Goal: Information Seeking & Learning: Learn about a topic

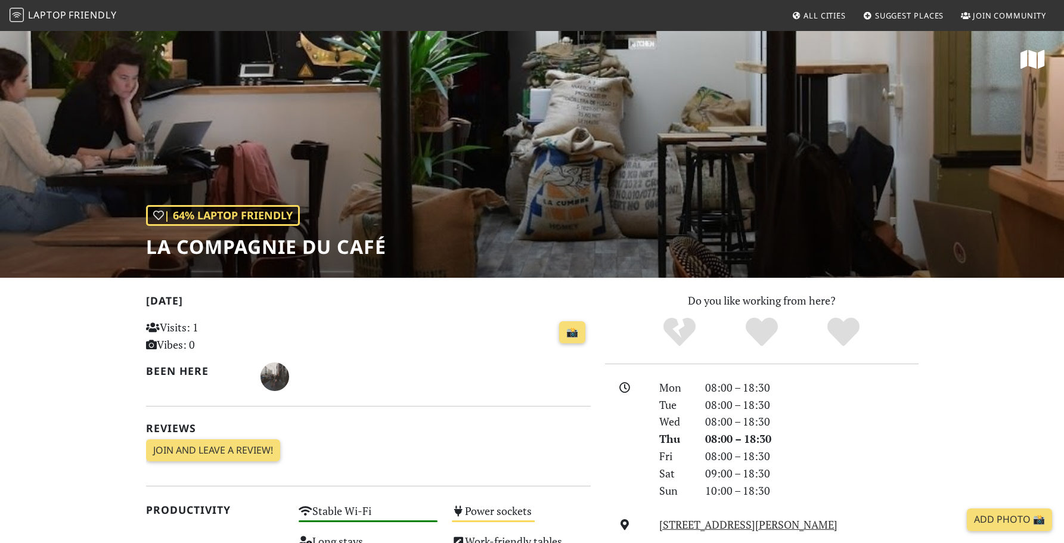
click at [374, 246] on h1 "La Compagnie du Café" at bounding box center [266, 246] width 240 height 23
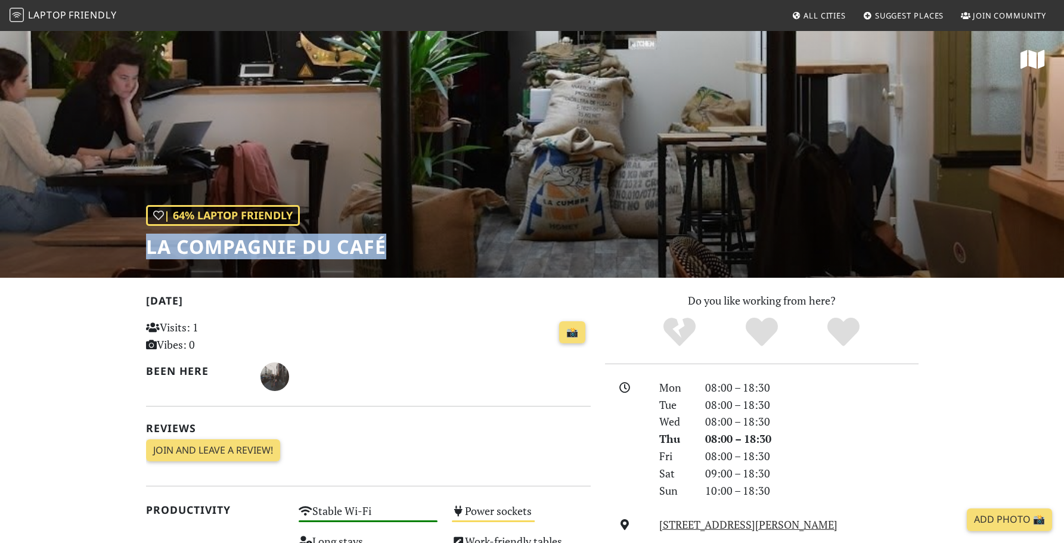
click at [374, 246] on h1 "La Compagnie du Café" at bounding box center [266, 246] width 240 height 23
